Goal: Task Accomplishment & Management: Use online tool/utility

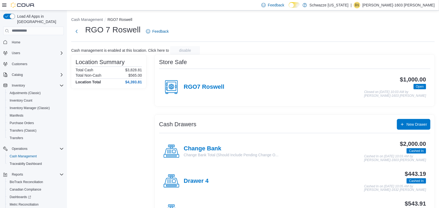
scroll to position [27, 0]
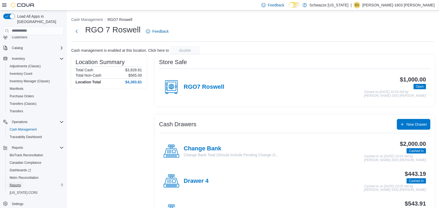
click at [18, 183] on span "Reports" at bounding box center [15, 185] width 11 height 4
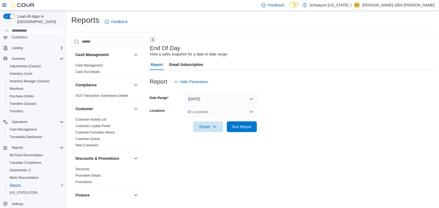
click at [216, 115] on div "All Locations" at bounding box center [221, 111] width 72 height 11
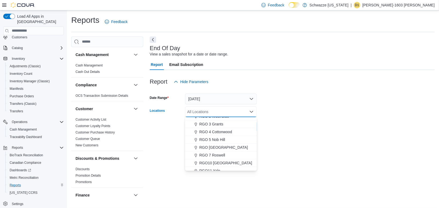
scroll to position [165, 0]
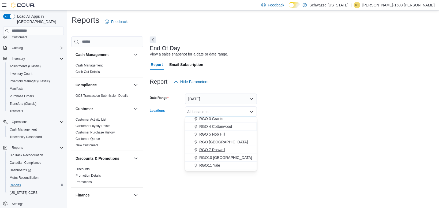
click at [217, 151] on span "RGO 7 Roswell" at bounding box center [212, 149] width 26 height 5
click at [326, 119] on div at bounding box center [292, 119] width 285 height 4
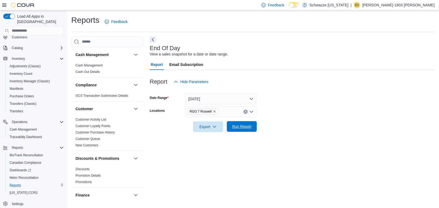
click at [246, 129] on span "Run Report" at bounding box center [241, 126] width 19 height 5
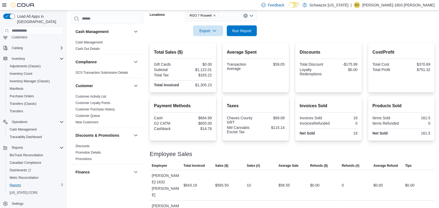
scroll to position [99, 0]
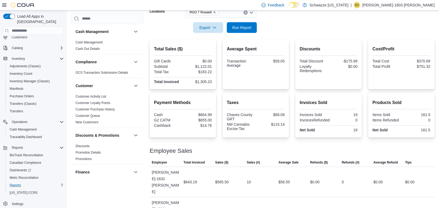
click at [408, 5] on p "[PERSON_NAME]-1603 [PERSON_NAME]" at bounding box center [398, 5] width 72 height 6
click at [402, 53] on span "Sign Out" at bounding box center [400, 51] width 14 height 5
